Goal: Find specific page/section: Find specific page/section

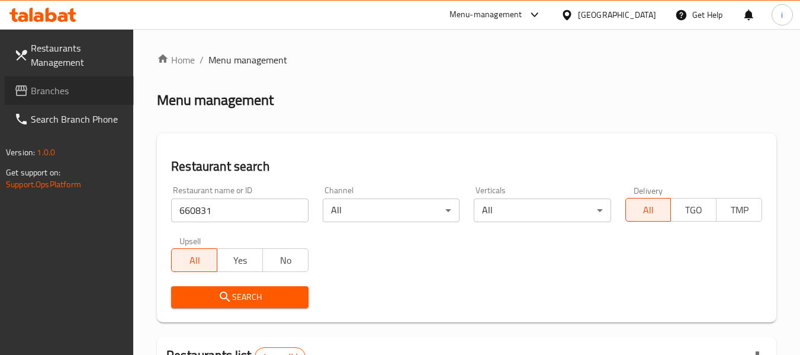
click at [41, 93] on span "Branches" at bounding box center [78, 91] width 94 height 14
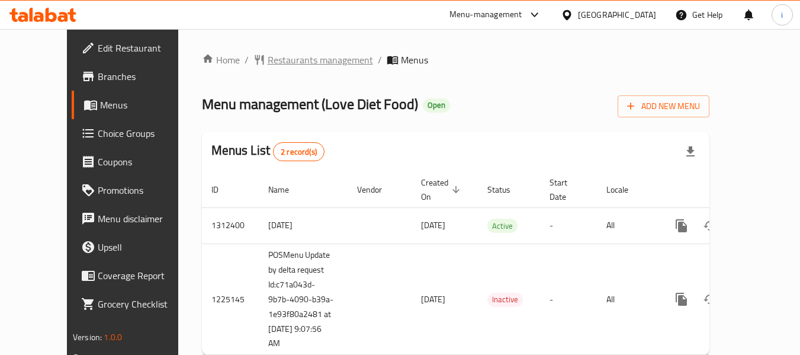
click at [268, 63] on span "Restaurants management" at bounding box center [320, 60] width 105 height 14
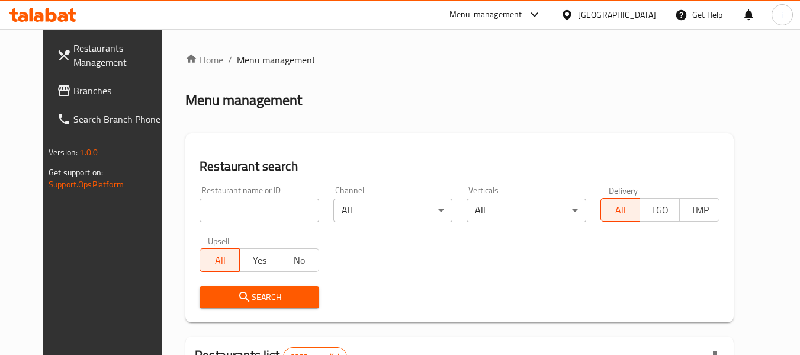
click at [240, 216] on input "search" at bounding box center [259, 210] width 119 height 24
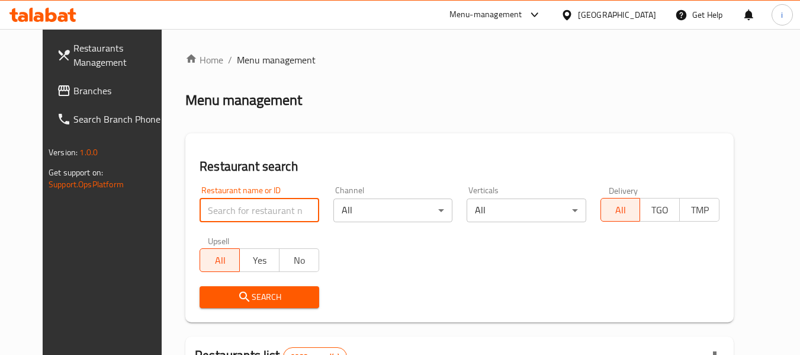
paste input "667051"
type input "667051"
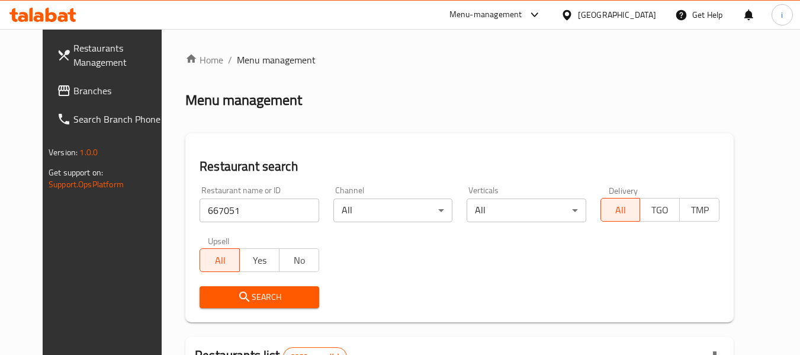
click at [243, 306] on button "Search" at bounding box center [259, 297] width 119 height 22
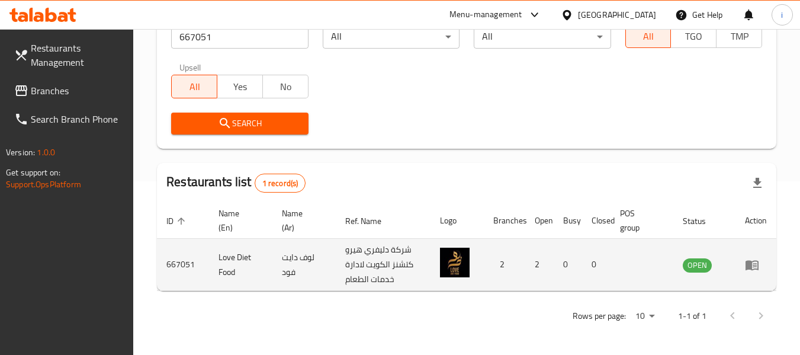
scroll to position [55, 0]
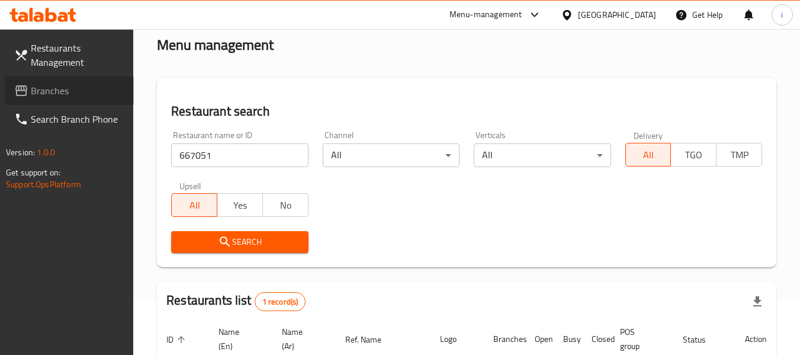
click at [62, 95] on span "Branches" at bounding box center [78, 91] width 94 height 14
